Goal: Task Accomplishment & Management: Use online tool/utility

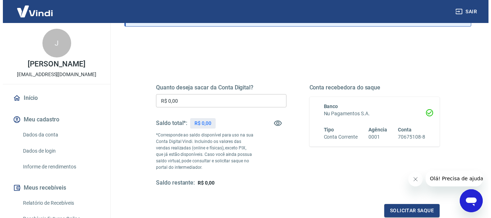
scroll to position [72, 0]
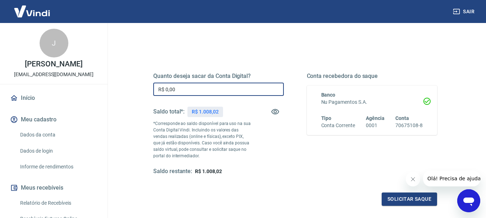
click at [195, 86] on input "R$ 0,00" at bounding box center [218, 89] width 131 height 13
type input "R$ 1.008,02"
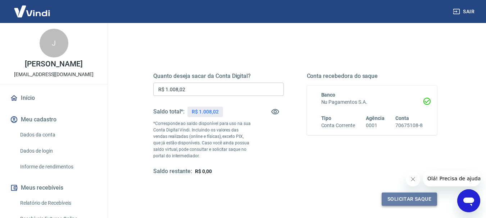
click at [401, 201] on button "Solicitar saque" at bounding box center [409, 199] width 55 height 13
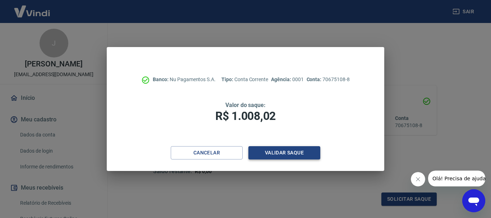
click at [285, 154] on button "Validar saque" at bounding box center [285, 152] width 72 height 13
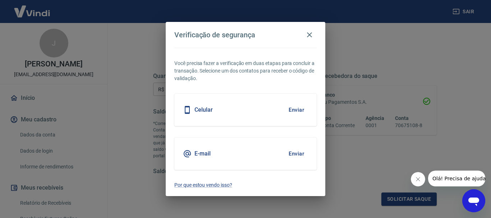
click at [240, 109] on div "Celular Enviar" at bounding box center [245, 110] width 142 height 32
click at [298, 110] on button "Enviar" at bounding box center [296, 110] width 23 height 15
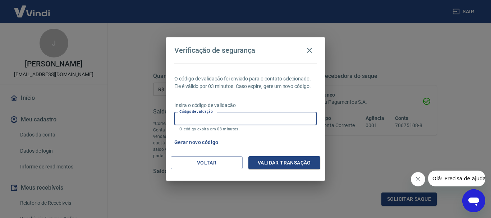
click at [247, 115] on input "Código de validação" at bounding box center [245, 118] width 142 height 13
type input "417166"
click at [269, 164] on button "Validar transação" at bounding box center [285, 162] width 72 height 13
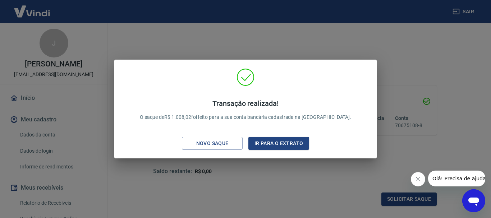
click at [410, 55] on div "Transação realizada! O saque de R$ 1.008,02 foi feito para a sua conta bancária…" at bounding box center [245, 109] width 491 height 218
